Goal: Task Accomplishment & Management: Use online tool/utility

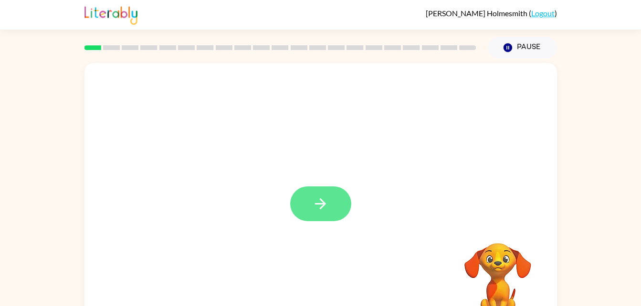
click at [316, 201] on icon "button" at bounding box center [320, 204] width 17 height 17
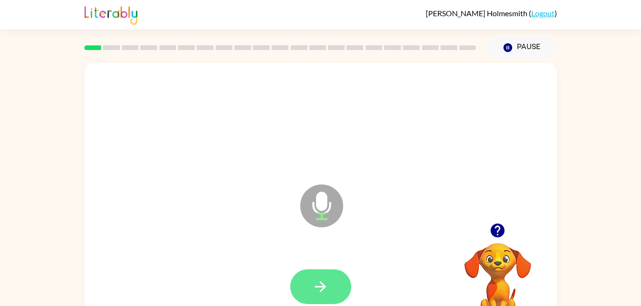
click at [334, 287] on button "button" at bounding box center [320, 286] width 61 height 35
click at [331, 302] on button "button" at bounding box center [320, 286] width 61 height 35
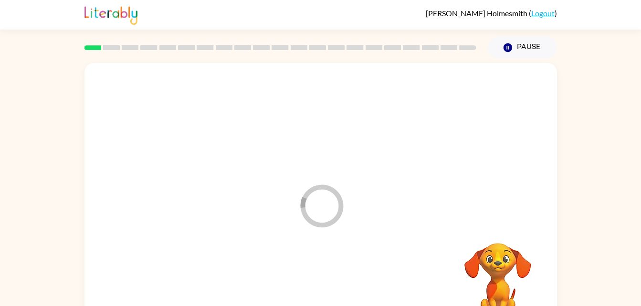
click at [331, 298] on div at bounding box center [320, 287] width 453 height 78
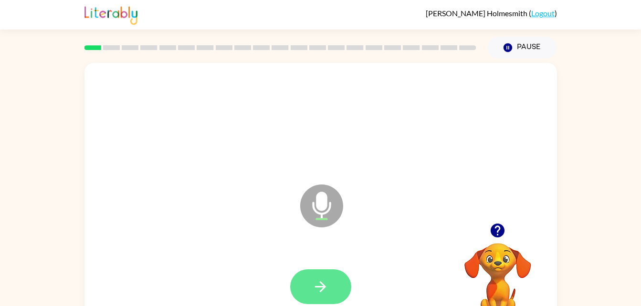
click at [326, 285] on icon "button" at bounding box center [320, 287] width 17 height 17
click at [329, 290] on button "button" at bounding box center [320, 286] width 61 height 35
click at [335, 289] on button "button" at bounding box center [320, 286] width 61 height 35
click at [303, 270] on button "button" at bounding box center [320, 286] width 61 height 35
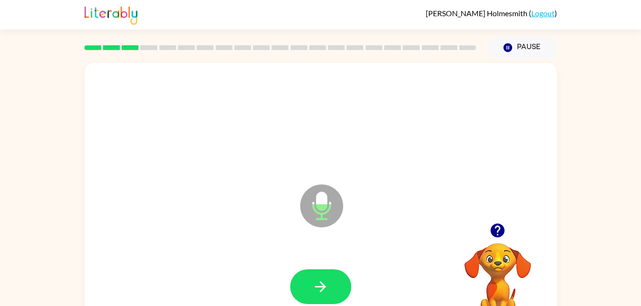
click at [320, 217] on icon at bounding box center [321, 206] width 43 height 43
click at [326, 271] on button "button" at bounding box center [320, 286] width 61 height 35
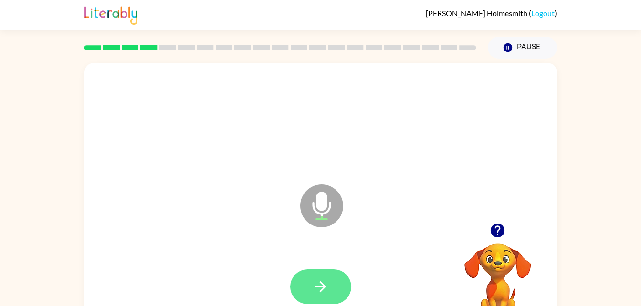
click at [324, 281] on icon "button" at bounding box center [320, 287] width 17 height 17
click at [330, 287] on button "button" at bounding box center [320, 286] width 61 height 35
click at [330, 297] on button "button" at bounding box center [320, 286] width 61 height 35
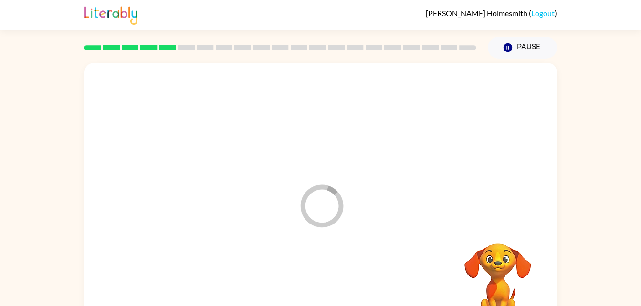
click at [332, 287] on div at bounding box center [320, 287] width 453 height 78
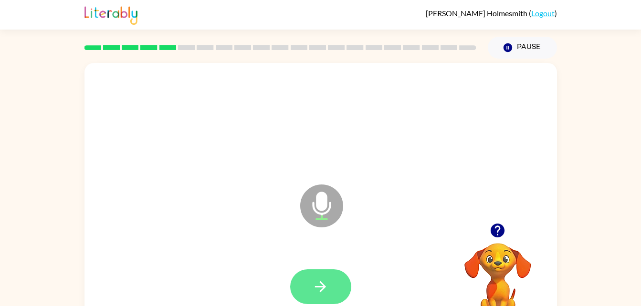
click at [325, 297] on button "button" at bounding box center [320, 286] width 61 height 35
click at [323, 275] on button "button" at bounding box center [320, 286] width 61 height 35
click at [341, 272] on button "button" at bounding box center [320, 286] width 61 height 35
click at [341, 282] on button "button" at bounding box center [320, 286] width 61 height 35
click at [322, 287] on icon "button" at bounding box center [320, 286] width 11 height 11
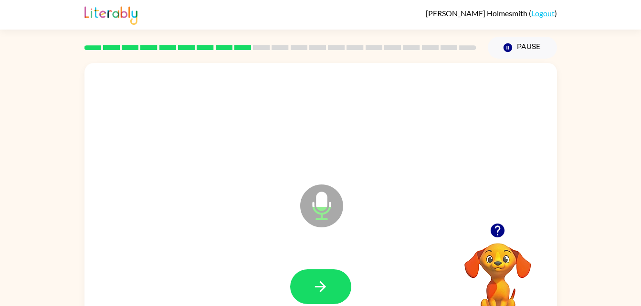
click at [347, 263] on div at bounding box center [320, 287] width 453 height 78
click at [340, 279] on button "button" at bounding box center [320, 286] width 61 height 35
click at [329, 288] on button "button" at bounding box center [320, 286] width 61 height 35
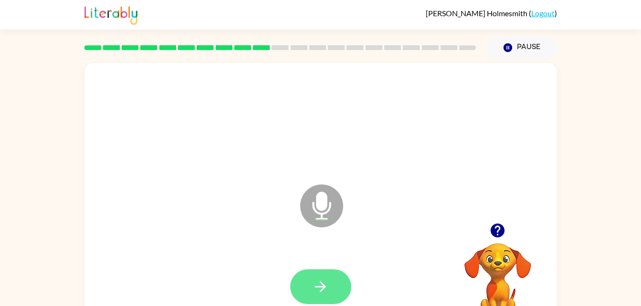
click at [327, 293] on icon "button" at bounding box center [320, 287] width 17 height 17
click at [317, 290] on icon "button" at bounding box center [320, 287] width 17 height 17
click at [330, 280] on button "button" at bounding box center [320, 286] width 61 height 35
click at [310, 287] on button "button" at bounding box center [320, 286] width 61 height 35
click at [332, 286] on button "button" at bounding box center [320, 286] width 61 height 35
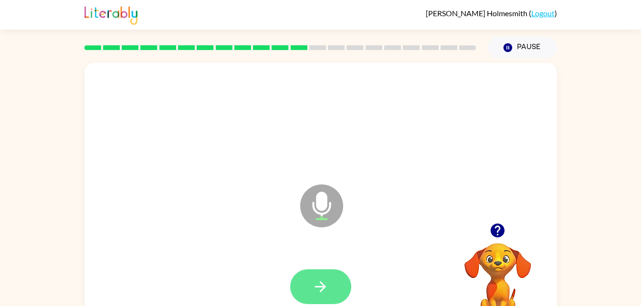
click at [320, 291] on icon "button" at bounding box center [320, 287] width 17 height 17
click at [291, 283] on button "button" at bounding box center [320, 286] width 61 height 35
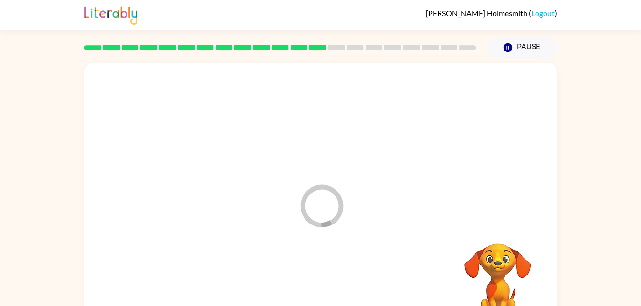
click at [299, 278] on div at bounding box center [320, 287] width 453 height 78
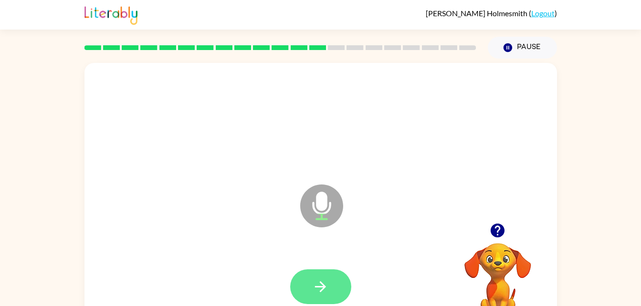
click at [312, 273] on button "button" at bounding box center [320, 286] width 61 height 35
click at [319, 270] on button "button" at bounding box center [320, 286] width 61 height 35
click at [330, 295] on button "button" at bounding box center [320, 286] width 61 height 35
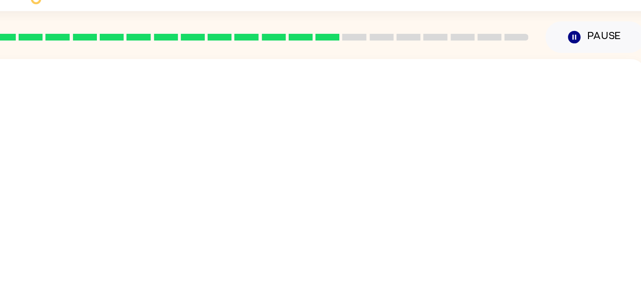
click at [356, 72] on div at bounding box center [320, 199] width 472 height 272
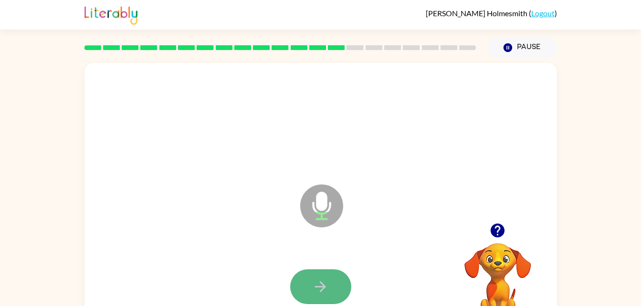
click at [349, 290] on button "button" at bounding box center [320, 286] width 61 height 35
click at [329, 282] on button "button" at bounding box center [320, 286] width 61 height 35
click at [325, 291] on icon "button" at bounding box center [320, 287] width 17 height 17
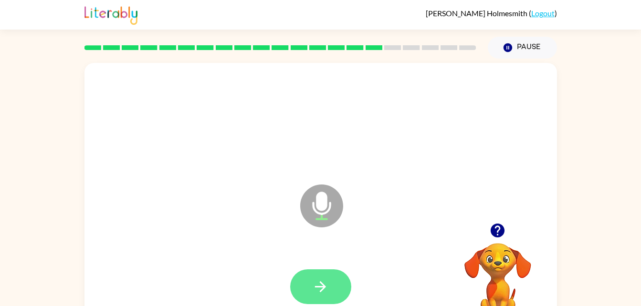
click at [312, 287] on icon "button" at bounding box center [320, 287] width 17 height 17
click at [326, 287] on icon "button" at bounding box center [320, 287] width 17 height 17
click at [343, 287] on button "button" at bounding box center [320, 286] width 61 height 35
click at [333, 284] on button "button" at bounding box center [320, 286] width 61 height 35
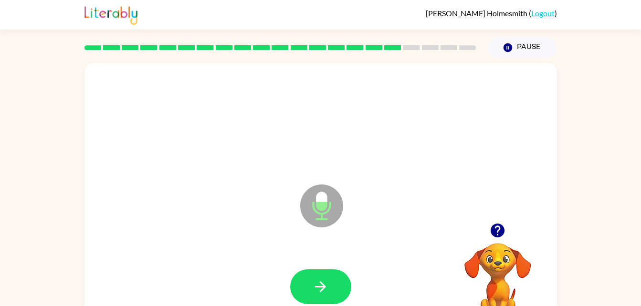
click at [324, 263] on div at bounding box center [320, 287] width 453 height 78
click at [315, 282] on icon "button" at bounding box center [320, 287] width 17 height 17
click at [306, 291] on div at bounding box center [320, 286] width 61 height 35
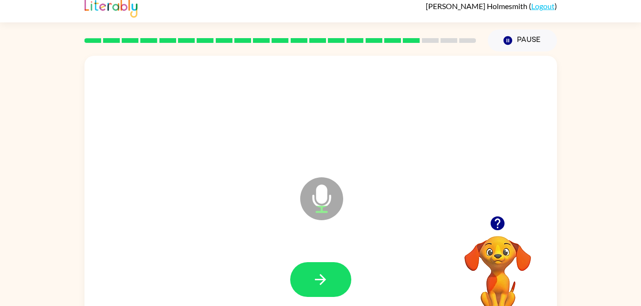
scroll to position [10, 0]
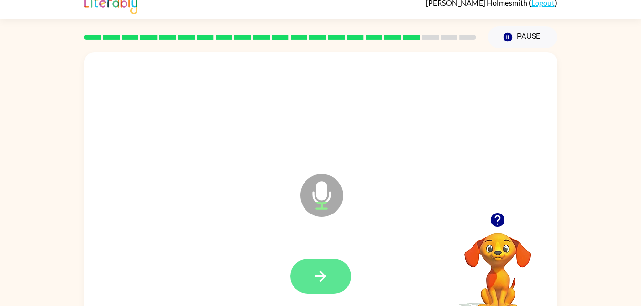
click at [313, 287] on button "button" at bounding box center [320, 276] width 61 height 35
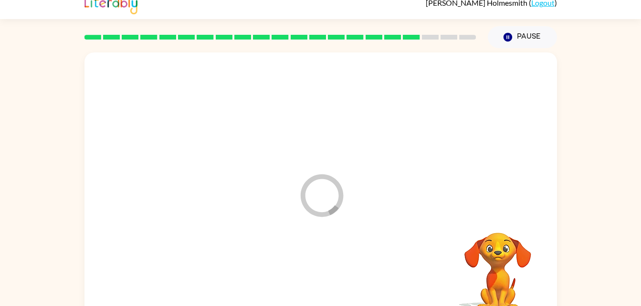
click at [314, 262] on div at bounding box center [320, 277] width 453 height 78
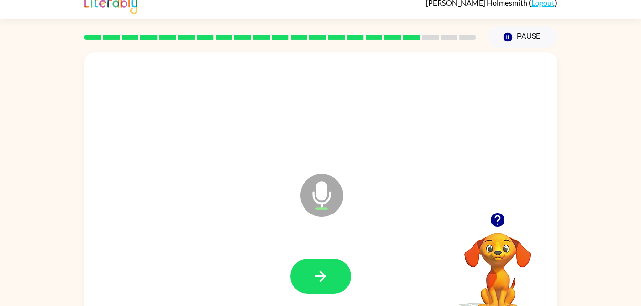
click at [316, 299] on div at bounding box center [320, 277] width 453 height 78
click at [332, 275] on button "button" at bounding box center [320, 276] width 61 height 35
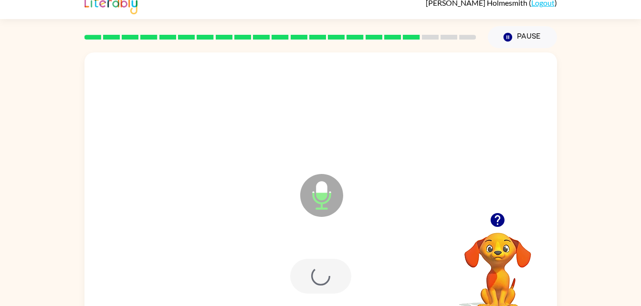
click at [336, 281] on div at bounding box center [320, 276] width 61 height 35
click at [342, 267] on div at bounding box center [320, 276] width 61 height 35
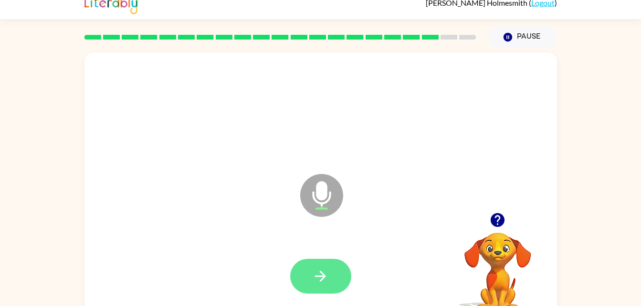
click at [320, 276] on icon "button" at bounding box center [320, 276] width 11 height 11
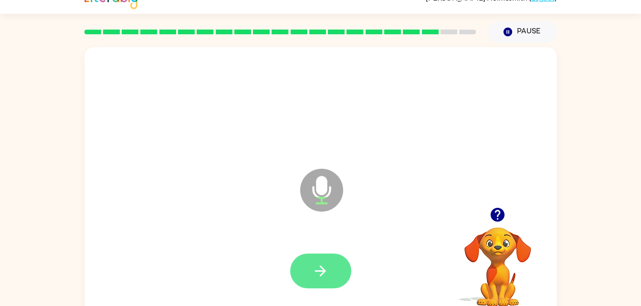
click at [329, 279] on button "button" at bounding box center [320, 271] width 61 height 35
click at [324, 271] on icon "button" at bounding box center [320, 271] width 11 height 11
click at [327, 270] on icon "button" at bounding box center [320, 271] width 17 height 17
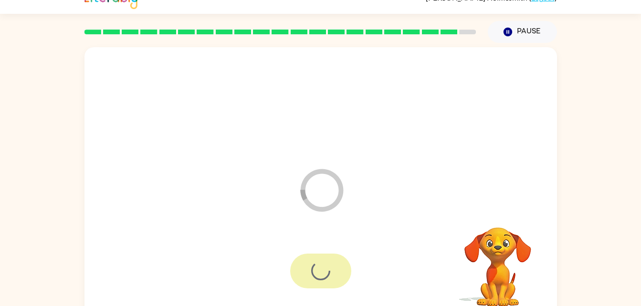
scroll to position [12, 0]
